Goal: Information Seeking & Learning: Compare options

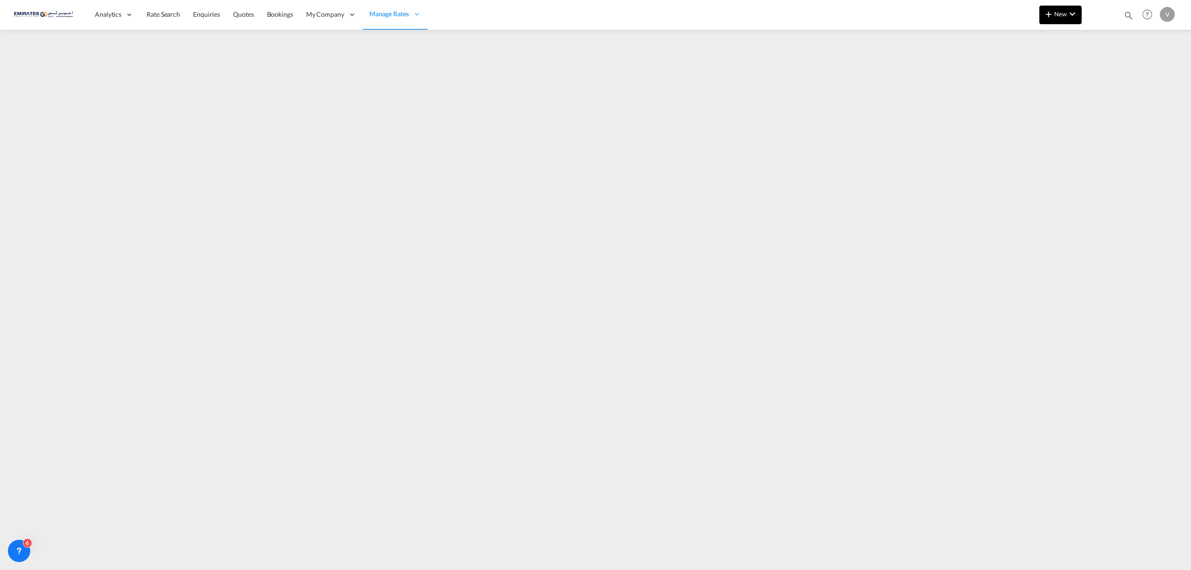
click at [1056, 13] on span "New" at bounding box center [1060, 13] width 35 height 7
click at [1104, 69] on span "Ratesheet" at bounding box center [1098, 69] width 10 height 19
click at [168, 13] on span "Rate Search" at bounding box center [162, 14] width 33 height 8
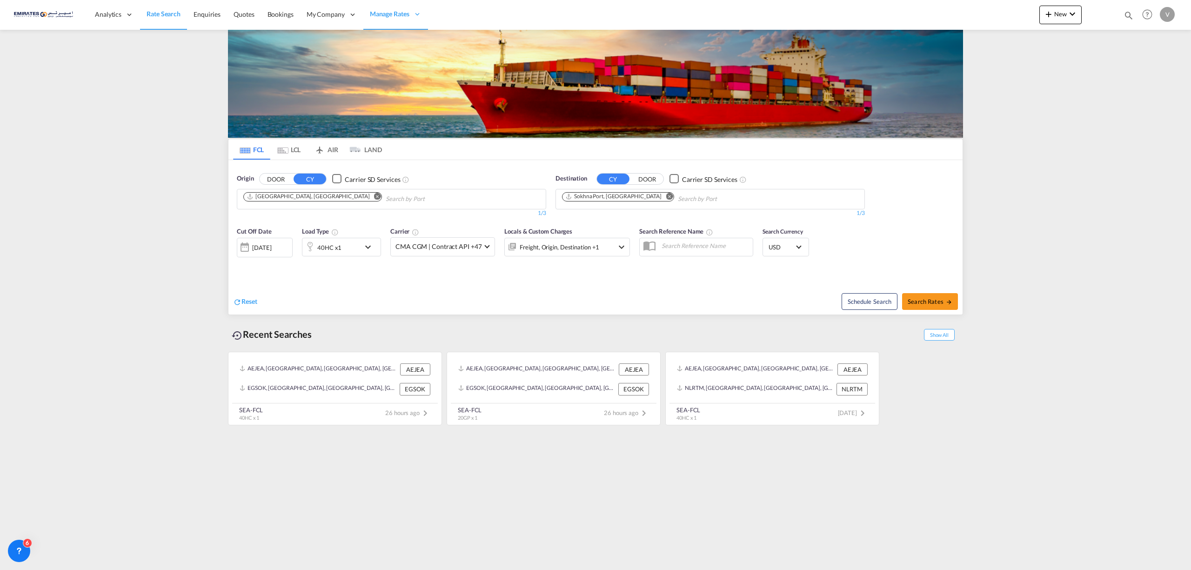
click at [666, 194] on md-icon "Remove" at bounding box center [669, 196] width 7 height 7
type input "kolkat"
click at [600, 221] on div "Kolkat a (ex [GEOGRAPHIC_DATA]) [GEOGRAPHIC_DATA] INCCU" at bounding box center [634, 221] width 177 height 28
click at [932, 296] on button "Search Rates" at bounding box center [930, 301] width 56 height 17
type input "AEJEA to INCCU / [DATE]"
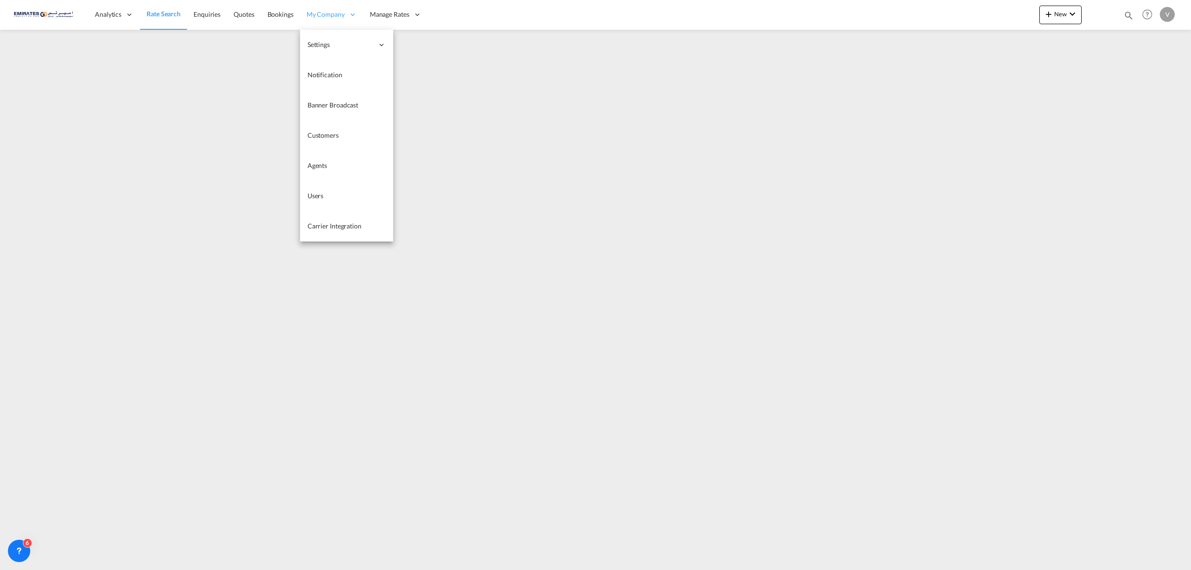
click at [327, 13] on span "My Company" at bounding box center [325, 14] width 38 height 9
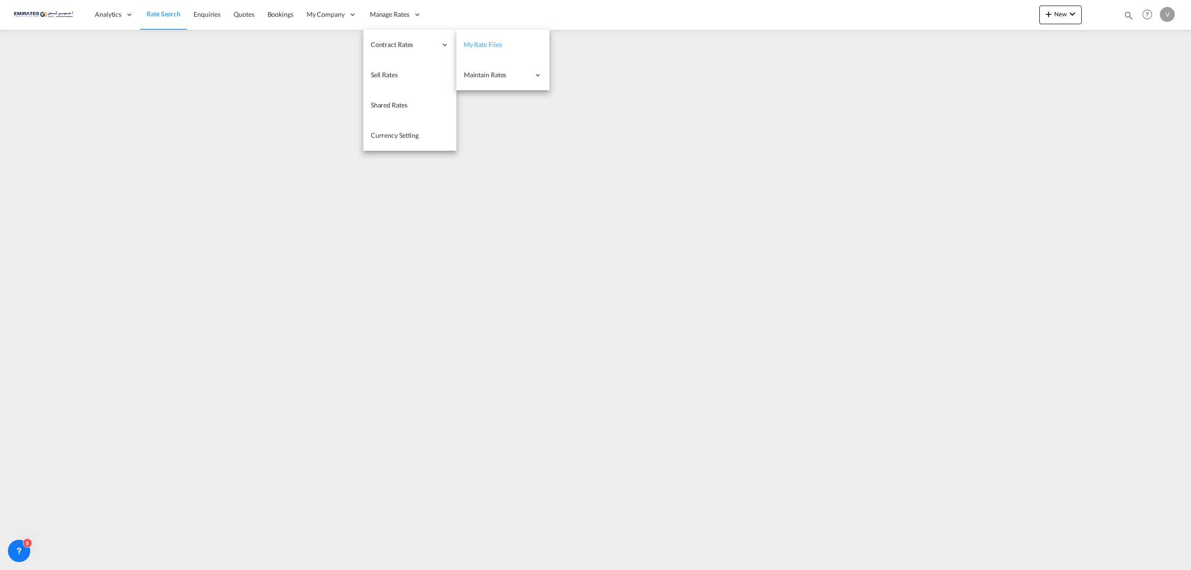
click at [480, 39] on link "My Rate Files" at bounding box center [502, 45] width 93 height 30
click at [476, 44] on span "My Rate Files" at bounding box center [482, 44] width 38 height 8
click at [480, 45] on span "My Rate Files" at bounding box center [482, 44] width 38 height 8
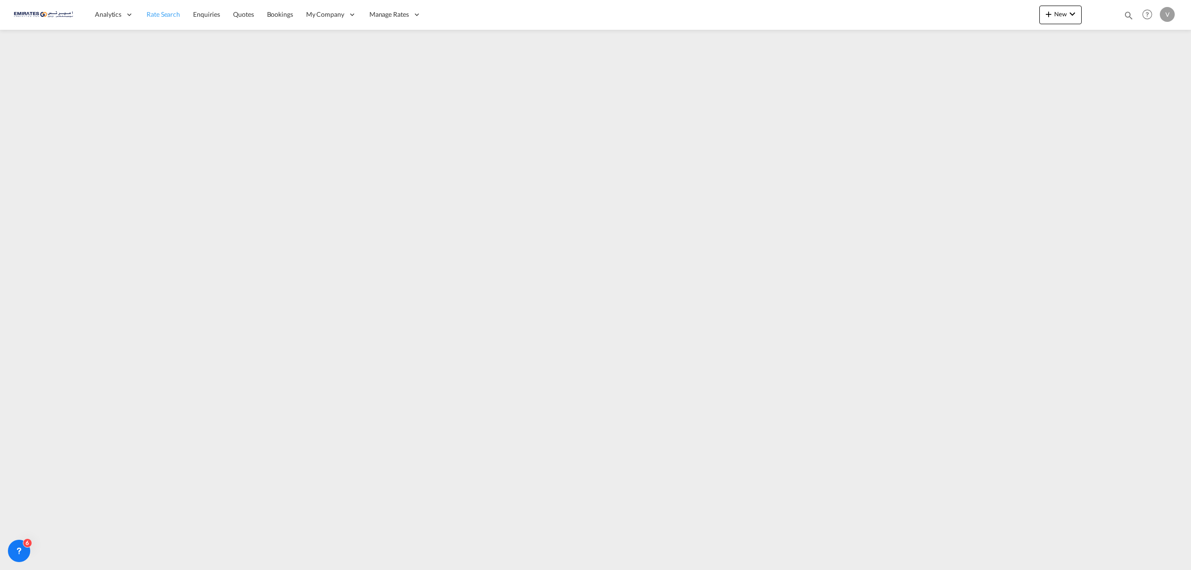
click at [168, 15] on span "Rate Search" at bounding box center [162, 14] width 33 height 8
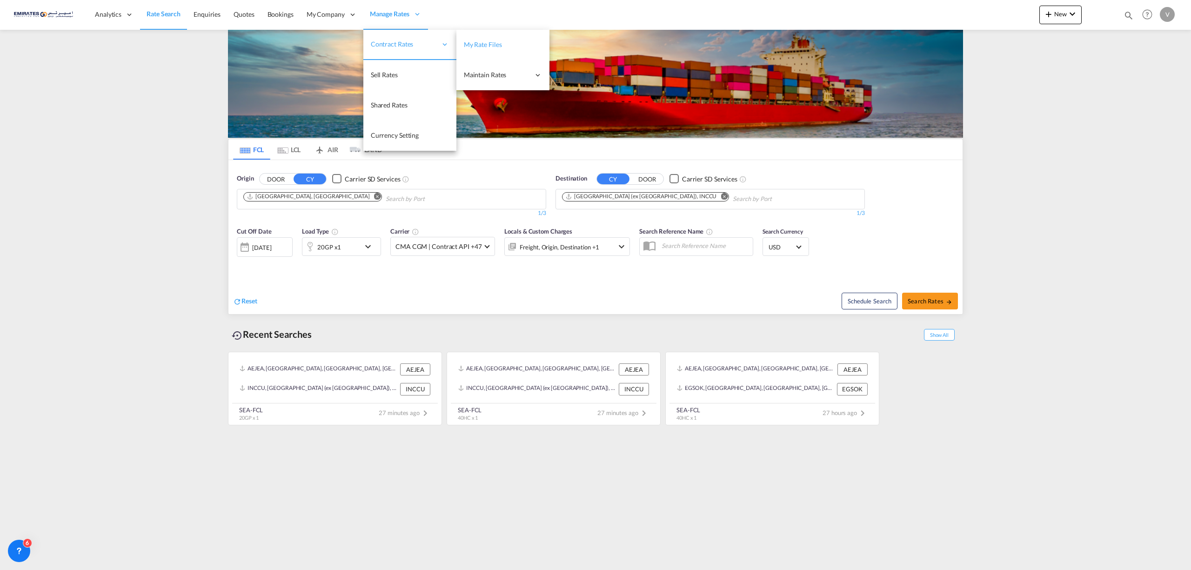
click at [485, 47] on span "My Rate Files" at bounding box center [483, 44] width 38 height 8
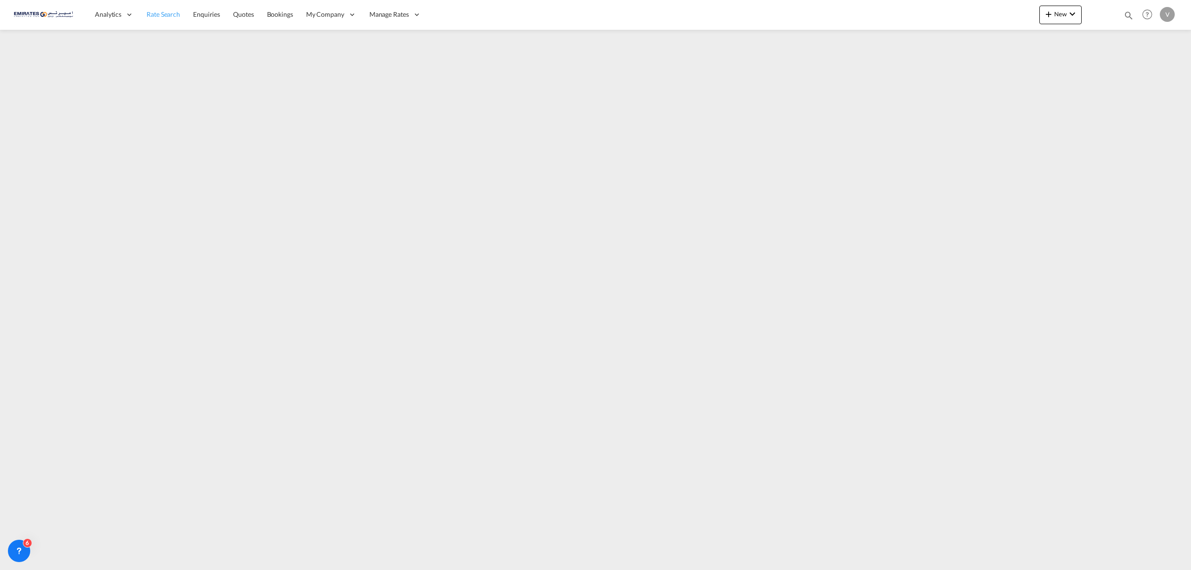
click at [154, 19] on link "Rate Search" at bounding box center [163, 15] width 47 height 30
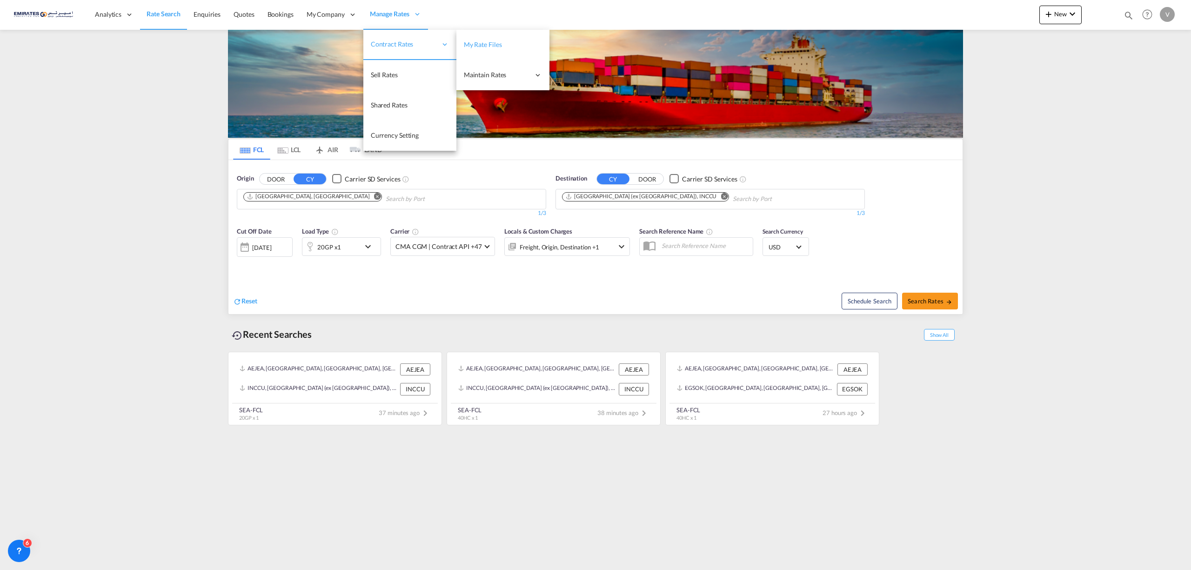
click at [474, 42] on span "My Rate Files" at bounding box center [483, 44] width 38 height 8
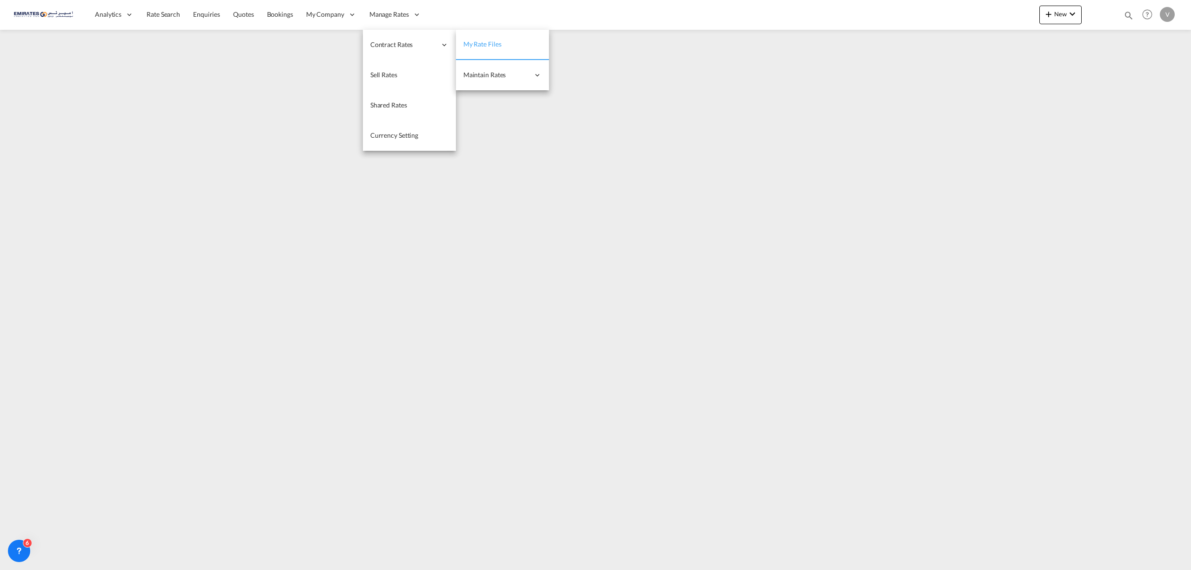
click at [497, 45] on span "My Rate Files" at bounding box center [482, 44] width 38 height 8
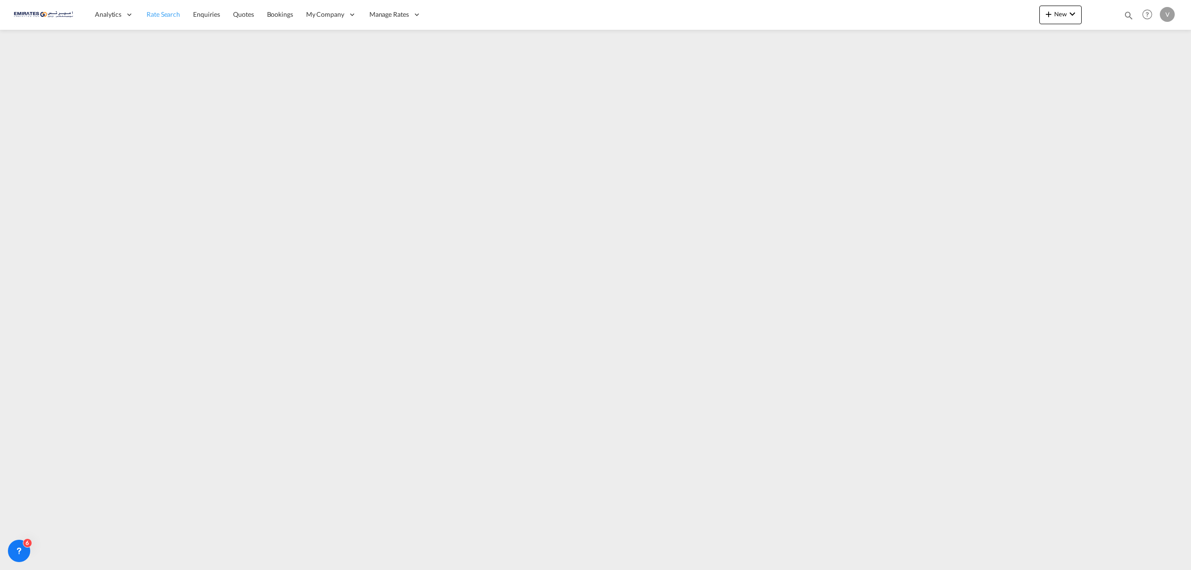
click at [162, 10] on span "Rate Search" at bounding box center [162, 14] width 33 height 8
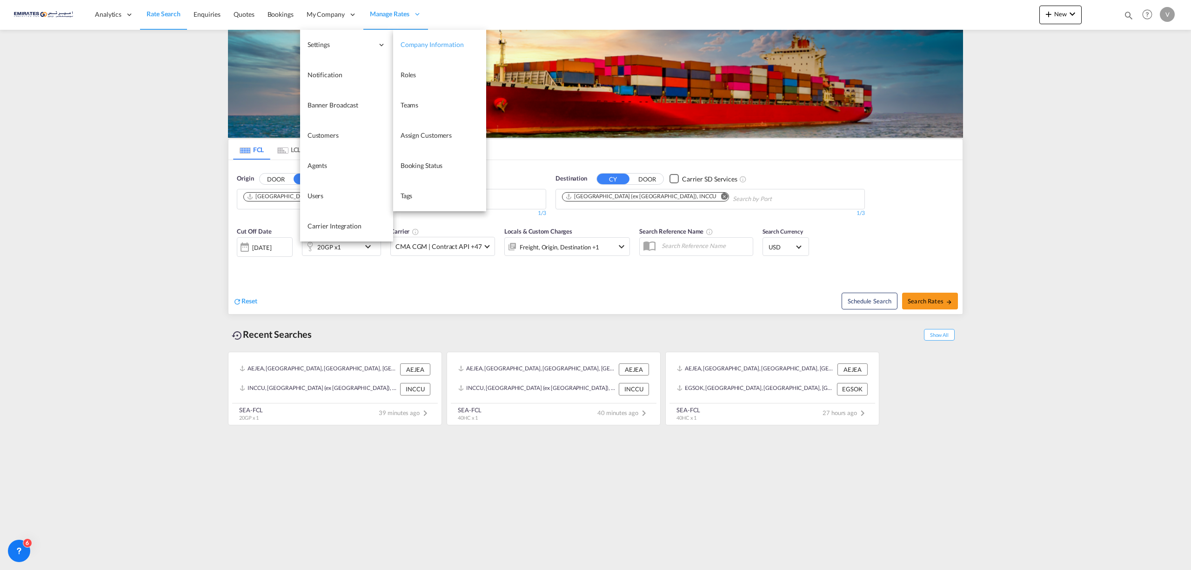
click at [411, 44] on span "Company Information" at bounding box center [431, 44] width 63 height 8
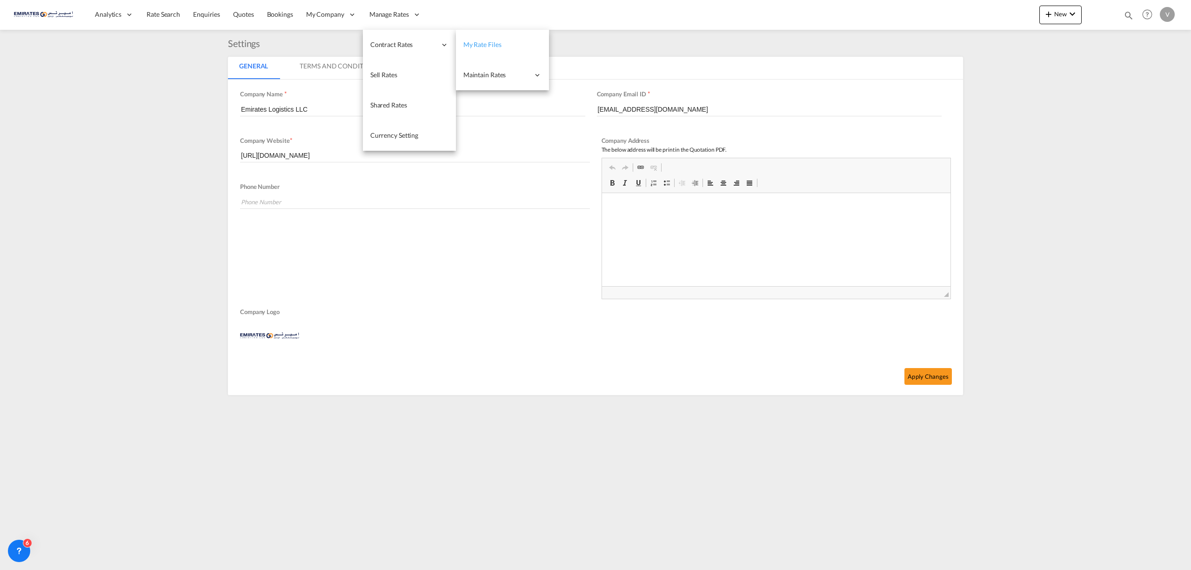
click at [505, 45] on link "My Rate Files" at bounding box center [502, 45] width 93 height 30
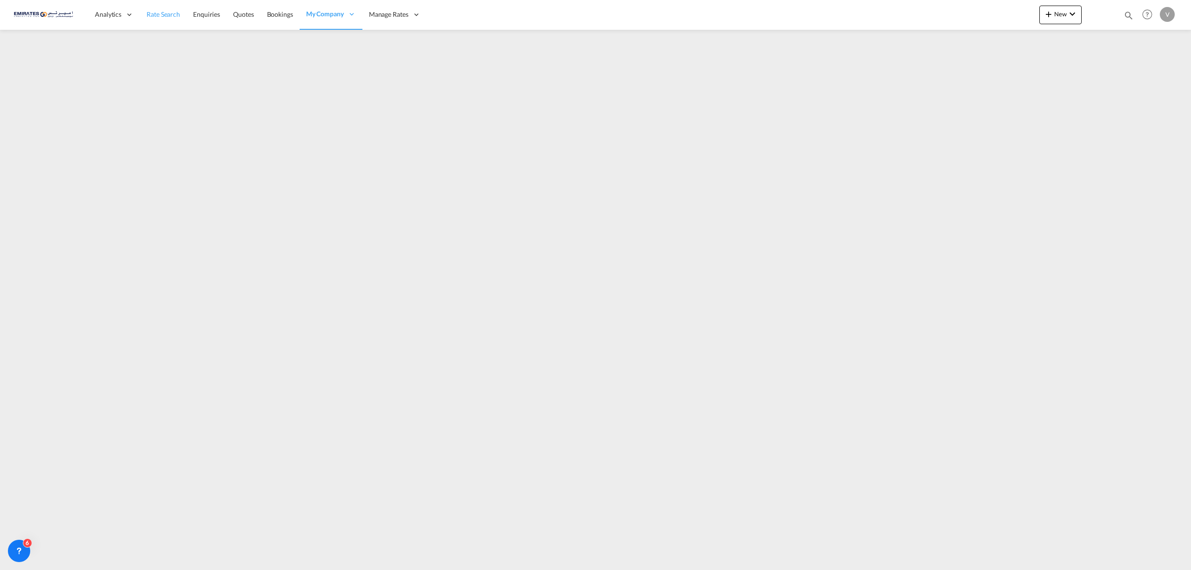
click at [153, 12] on span "Rate Search" at bounding box center [162, 14] width 33 height 8
